Goal: Task Accomplishment & Management: Manage account settings

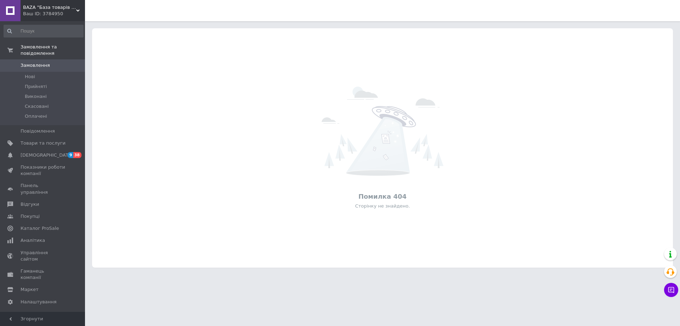
click at [111, 194] on div "Помилка 404" at bounding box center [382, 196] width 573 height 9
click at [70, 19] on div "BAZA "База товарів з Європи" Ваш ID: 3784950" at bounding box center [53, 10] width 64 height 21
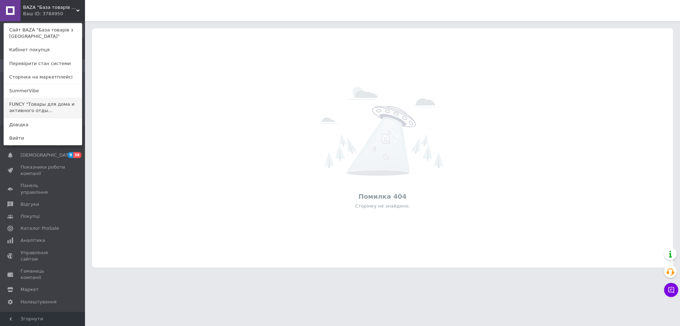
click at [54, 114] on link "FUNCY "Товары для дома и активного отды..." at bounding box center [43, 108] width 78 height 20
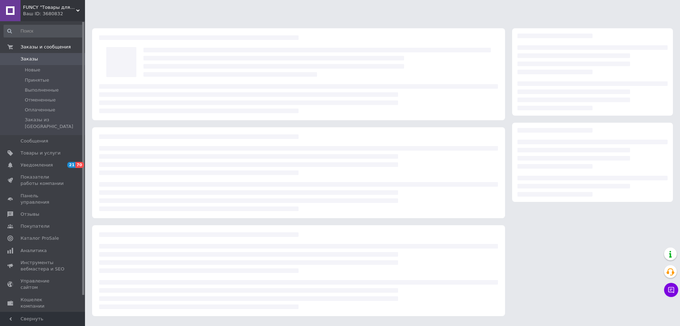
click at [241, 305] on div at bounding box center [298, 294] width 399 height 29
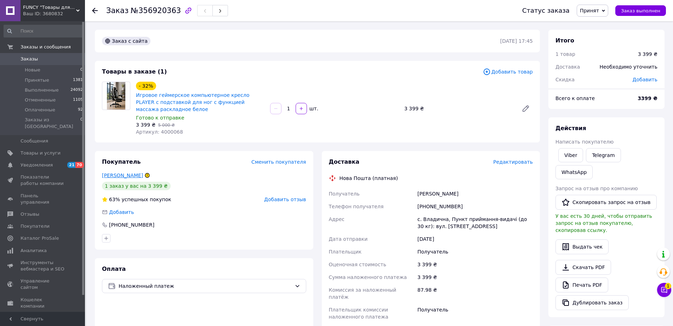
click at [126, 177] on link "[PERSON_NAME]" at bounding box center [122, 176] width 41 height 6
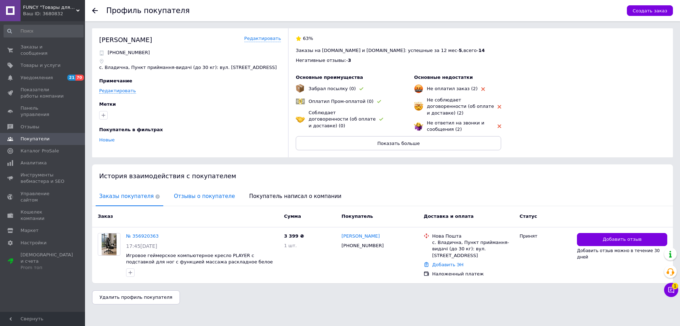
click at [193, 188] on span "Отзывы о покупателе" at bounding box center [204, 197] width 68 height 18
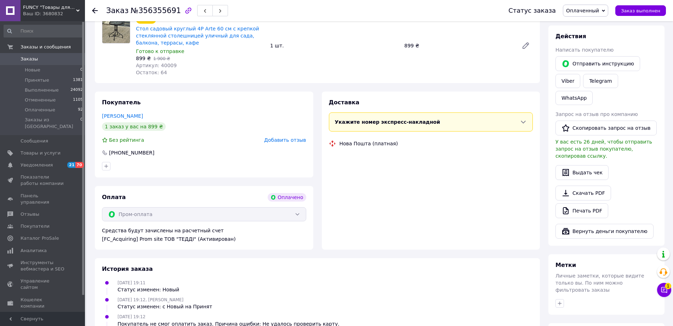
scroll to position [133, 0]
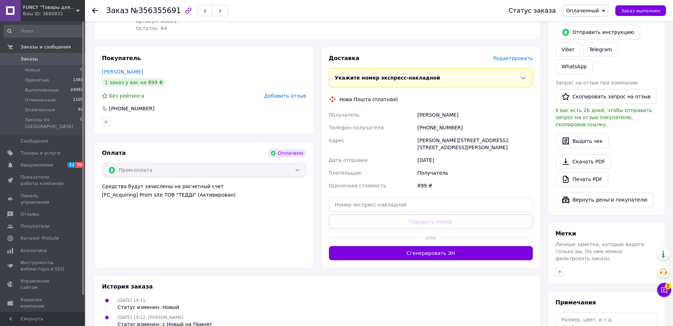
click at [395, 206] on div "Доставка Редактировать Укажите номер экспресс-накладной Обязательно введите ном…" at bounding box center [431, 158] width 204 height 206
click at [395, 200] on input "text" at bounding box center [431, 205] width 204 height 14
paste input "20451224132590"
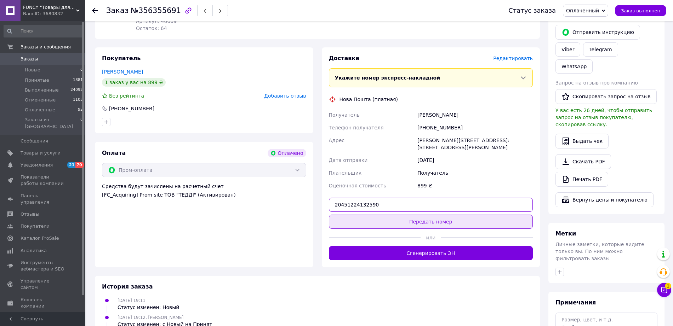
type input "20451224132590"
click at [382, 215] on button "Передать номер" at bounding box center [431, 222] width 204 height 14
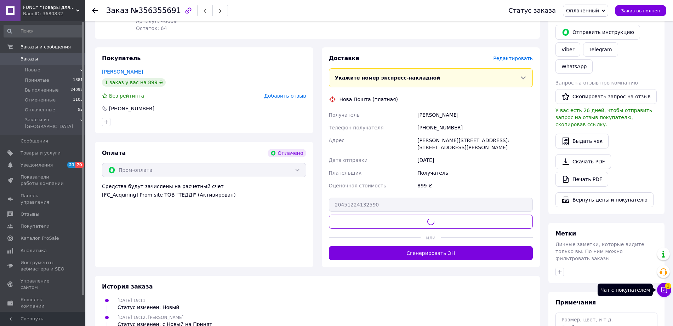
click at [668, 287] on span "1" at bounding box center [668, 286] width 6 height 6
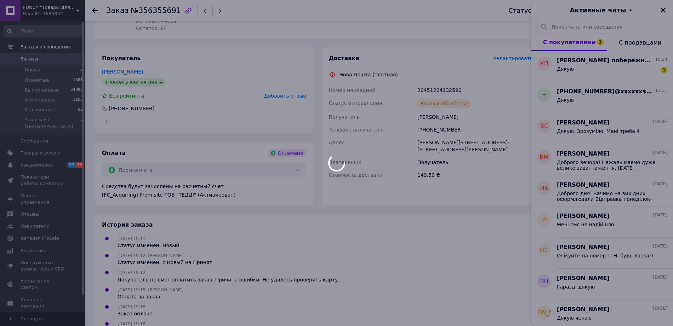
click at [621, 70] on div "Дякую 1" at bounding box center [612, 70] width 110 height 11
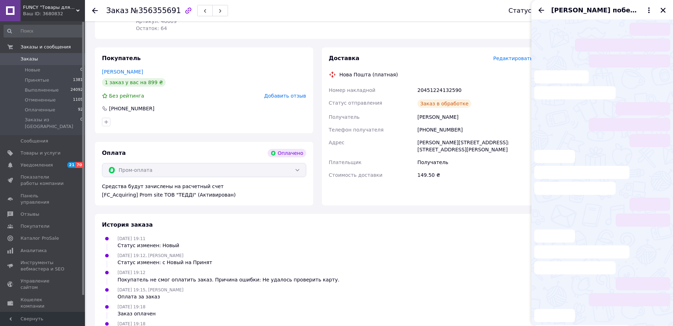
scroll to position [3, 0]
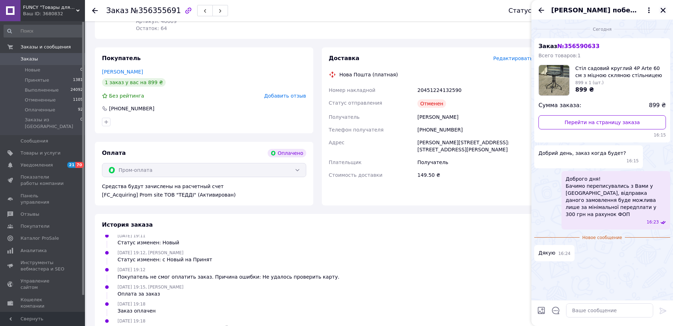
click at [662, 11] on icon "Закрыть" at bounding box center [663, 10] width 6 height 6
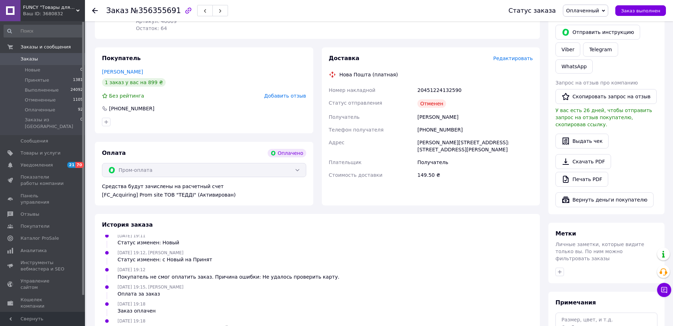
click at [452, 87] on div "20451224132590" at bounding box center [475, 90] width 118 height 13
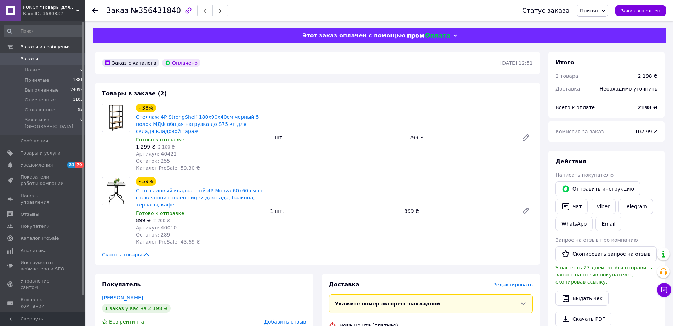
scroll to position [177, 0]
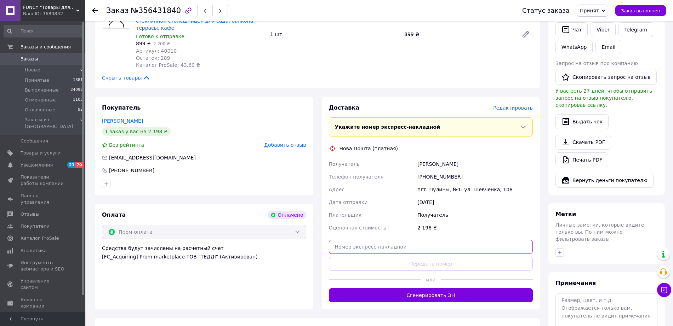
click at [362, 249] on input "text" at bounding box center [431, 247] width 204 height 14
paste input "20451224168165"
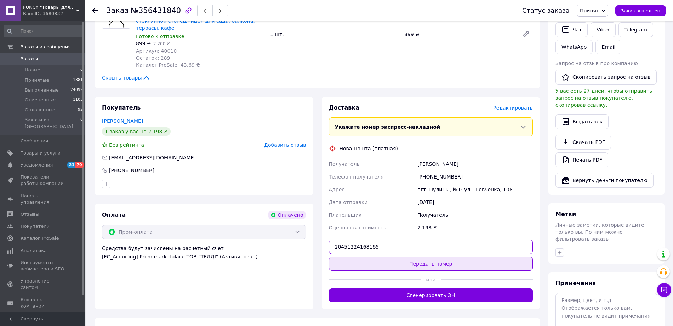
type input "20451224168165"
click at [417, 266] on button "Передать номер" at bounding box center [431, 264] width 204 height 14
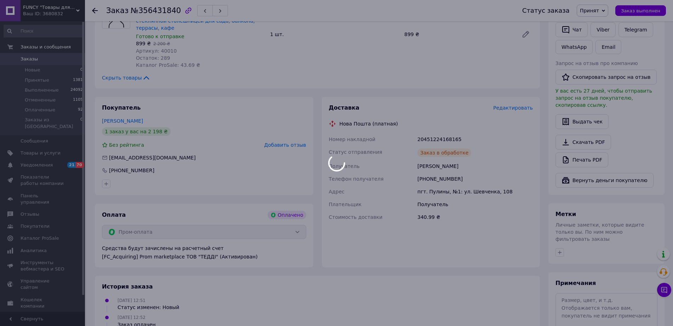
click at [388, 148] on div at bounding box center [336, 163] width 673 height 326
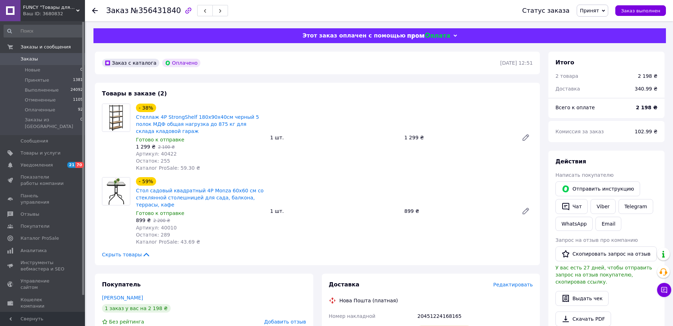
click at [366, 138] on div "1 шт." at bounding box center [334, 138] width 134 height 10
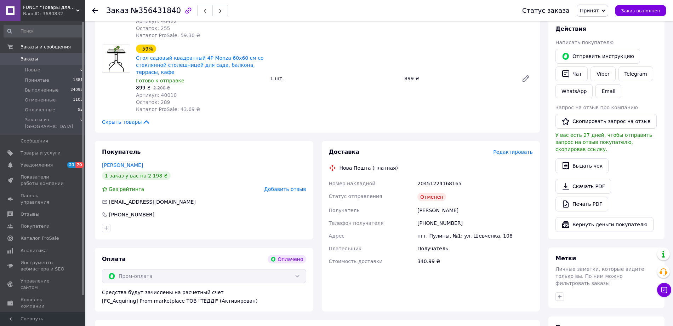
click at [432, 198] on div "Отменен" at bounding box center [431, 197] width 29 height 8
click at [416, 149] on div "Доставка" at bounding box center [411, 152] width 165 height 8
